Goal: Task Accomplishment & Management: Manage account settings

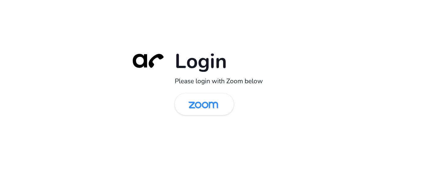
click at [202, 113] on img at bounding box center [203, 105] width 43 height 20
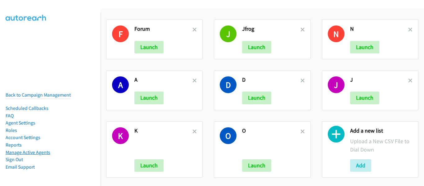
click at [39, 149] on link "Manage Active Agents" at bounding box center [28, 152] width 45 height 6
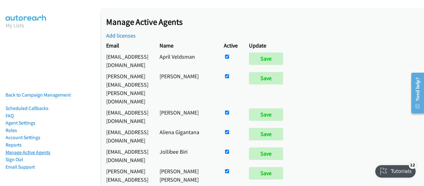
click at [42, 150] on link "Manage Active Agents" at bounding box center [28, 152] width 45 height 6
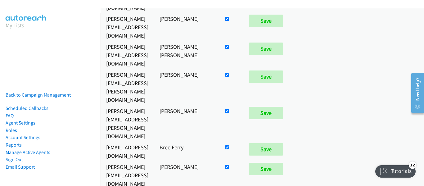
scroll to position [745, 0]
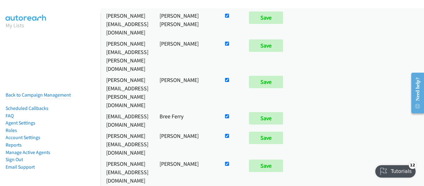
checkbox input "false"
